Goal: Find specific page/section: Find specific page/section

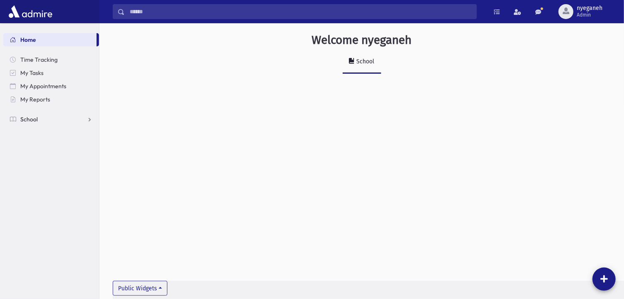
click at [26, 120] on span "School" at bounding box center [28, 119] width 17 height 7
click at [48, 224] on span "Report Cards" at bounding box center [42, 225] width 35 height 7
click at [46, 240] on link "Entry" at bounding box center [51, 238] width 96 height 13
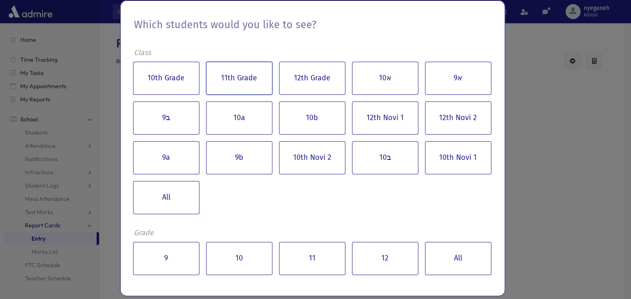
click at [260, 81] on button "11th Grade" at bounding box center [239, 78] width 66 height 33
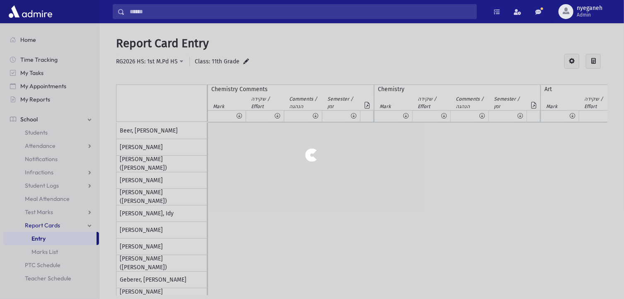
click at [180, 60] on div at bounding box center [312, 149] width 624 height 299
click at [175, 61] on div at bounding box center [312, 149] width 624 height 299
click at [177, 61] on div at bounding box center [312, 149] width 624 height 299
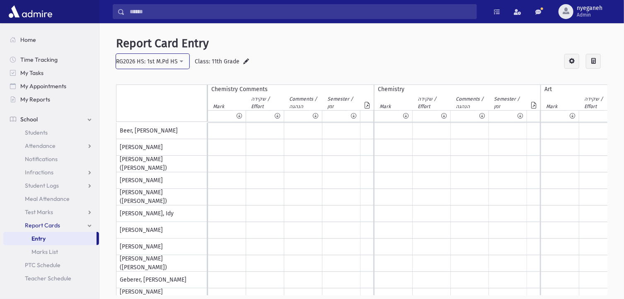
click at [179, 61] on button "RG2026 HS: 1st M.Pd HS" at bounding box center [152, 61] width 73 height 15
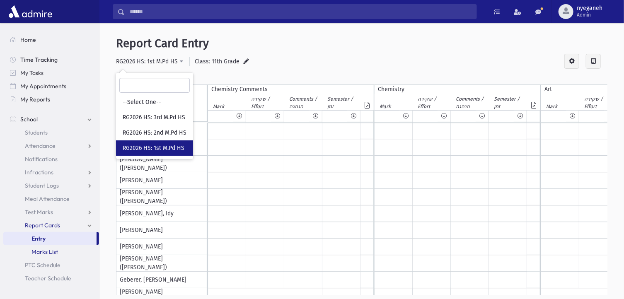
click at [63, 250] on link "Marks List" at bounding box center [51, 251] width 96 height 13
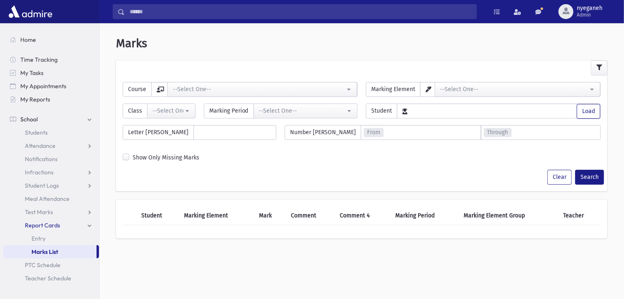
click at [355, 61] on div at bounding box center [362, 68] width 492 height 15
click at [347, 109] on button "--Select One--" at bounding box center [306, 111] width 104 height 15
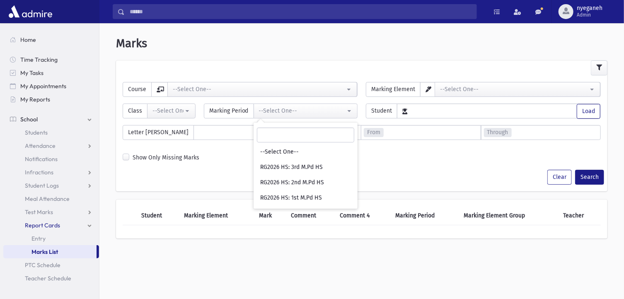
click at [41, 227] on span "Report Cards" at bounding box center [42, 225] width 35 height 7
